Goal: Information Seeking & Learning: Learn about a topic

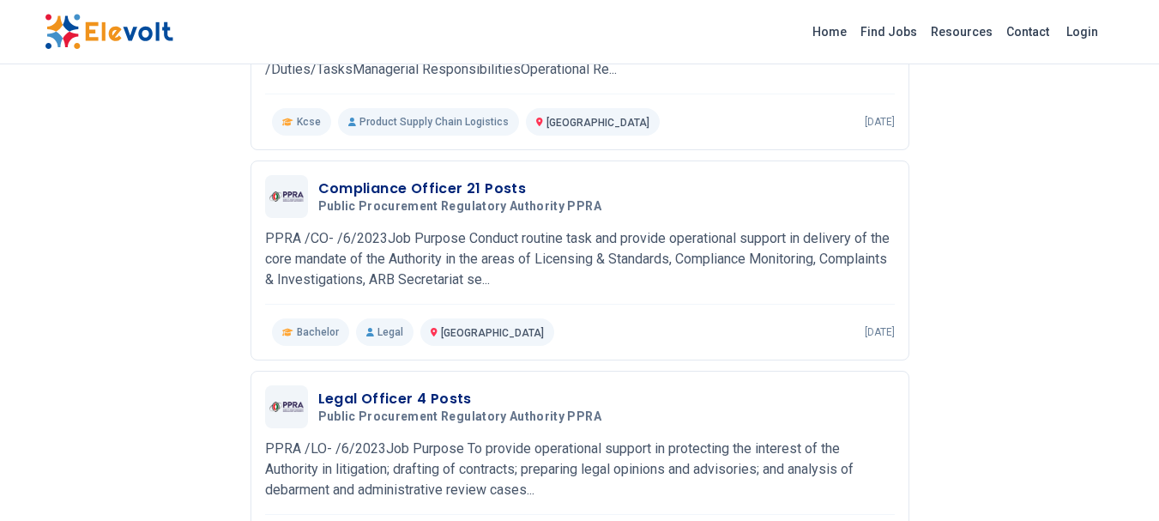
scroll to position [1201, 0]
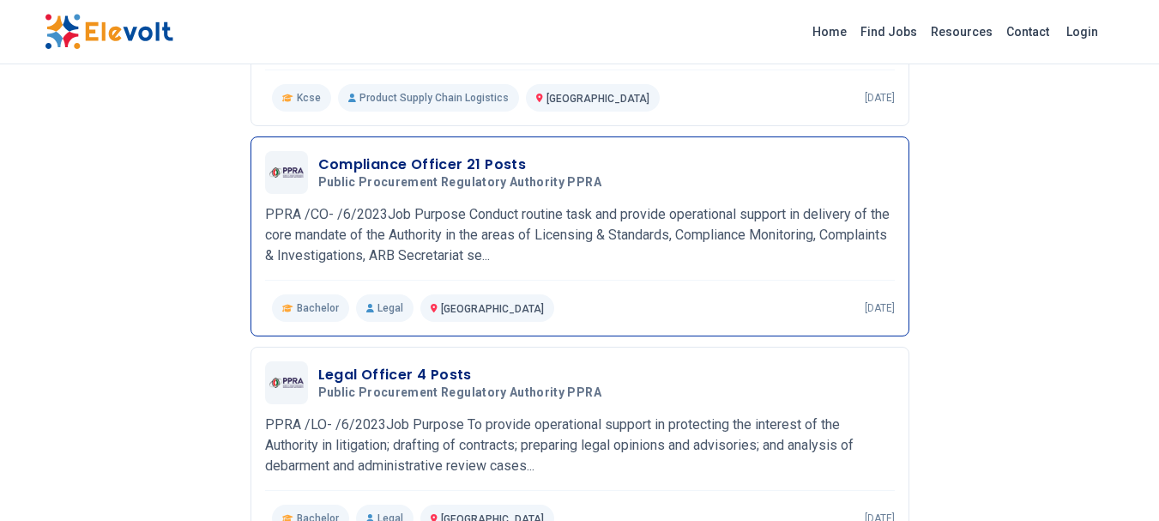
click at [425, 170] on h3 "Compliance Officer 21 Posts" at bounding box center [463, 164] width 290 height 21
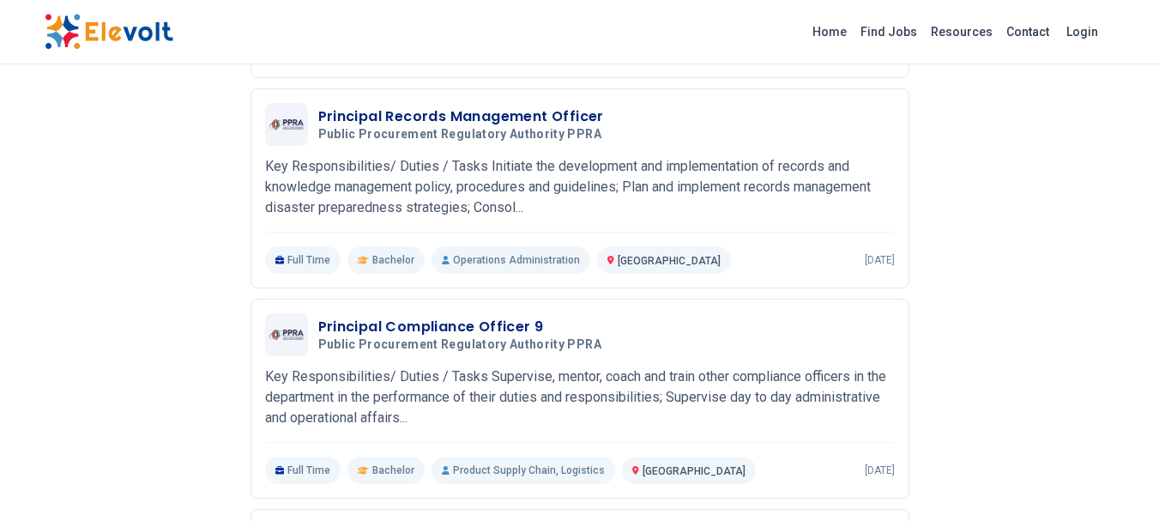
scroll to position [617, 0]
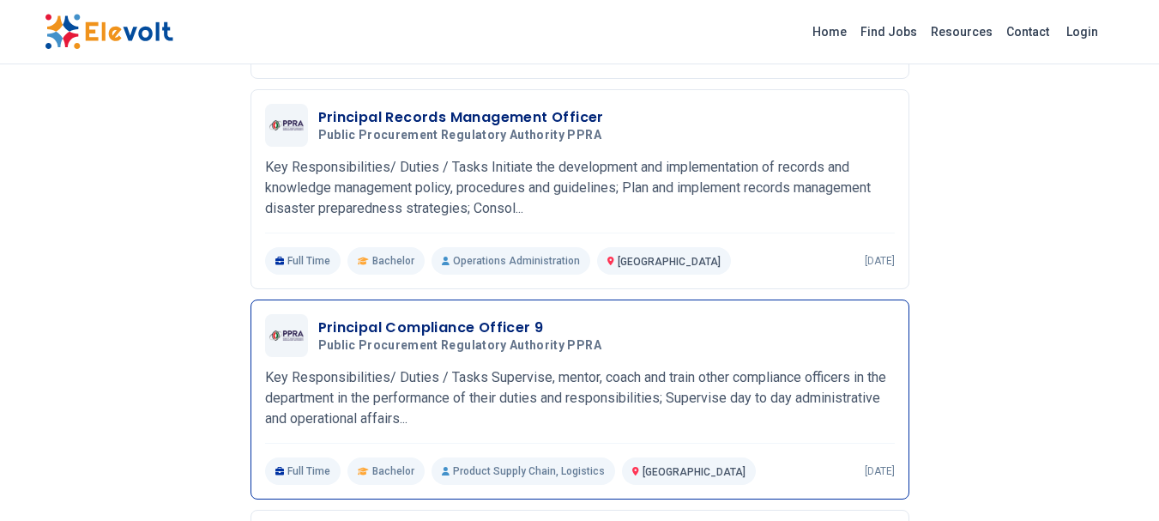
click at [459, 322] on h3 "Principal Compliance Officer 9" at bounding box center [463, 327] width 290 height 21
